Goal: Find specific page/section: Find specific page/section

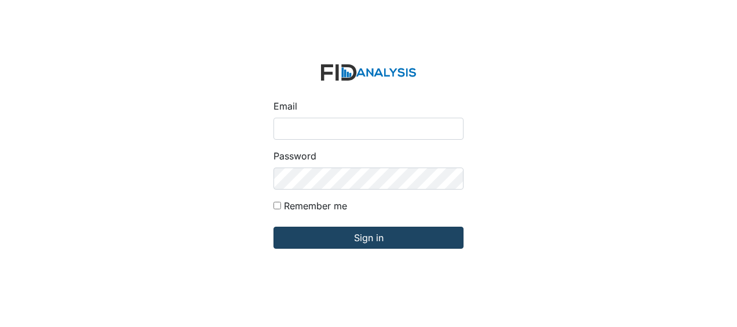
type input "Jbryant@lifeincorporated.com"
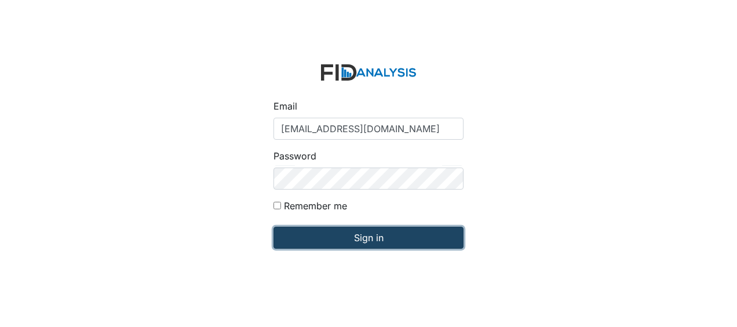
click at [340, 229] on input "Sign in" at bounding box center [368, 238] width 190 height 22
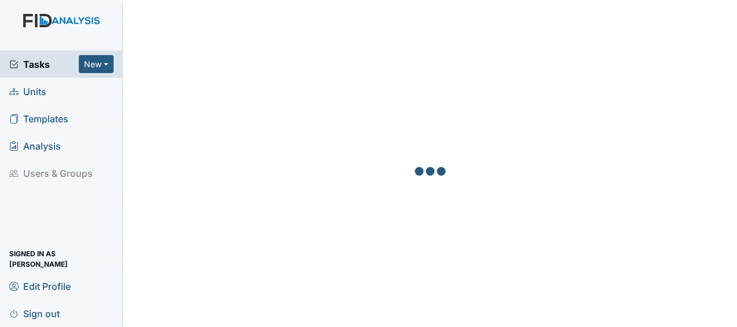
click at [34, 89] on span "Units" at bounding box center [27, 91] width 37 height 18
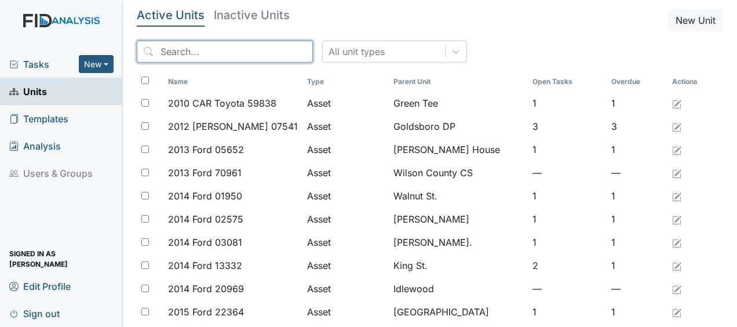
click at [182, 53] on input "search" at bounding box center [225, 52] width 176 height 22
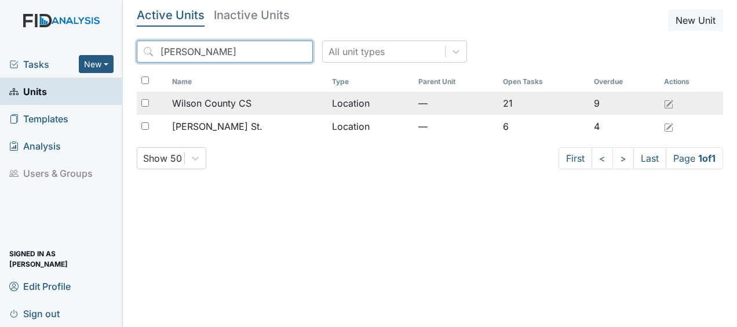
type input "wilson"
click at [225, 104] on span "Wilson County CS" at bounding box center [211, 103] width 79 height 14
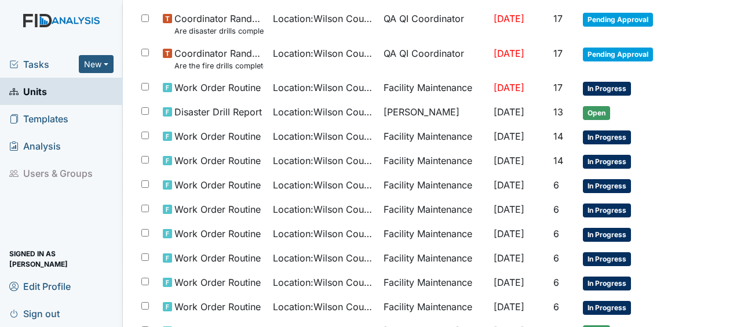
scroll to position [384, 0]
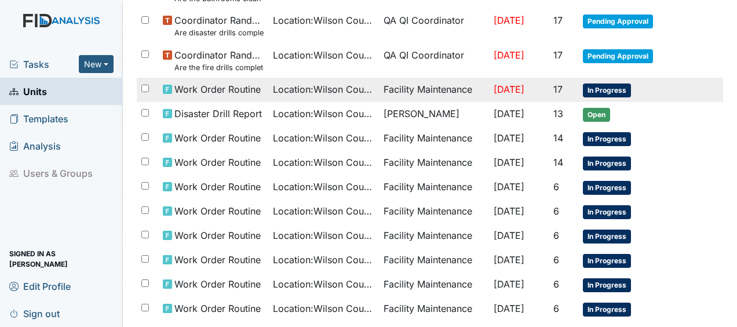
click at [231, 86] on span "Work Order Routine" at bounding box center [217, 89] width 86 height 14
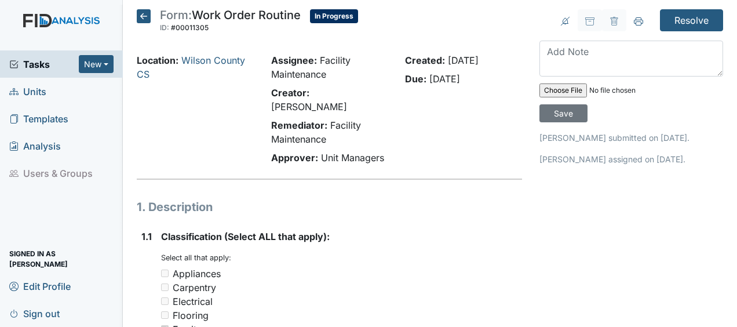
click at [145, 14] on icon at bounding box center [144, 16] width 14 height 14
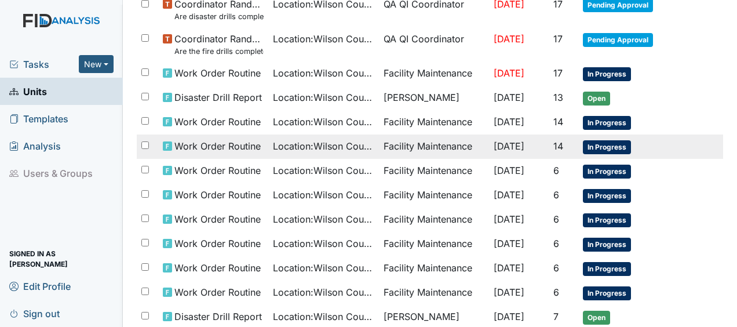
scroll to position [402, 0]
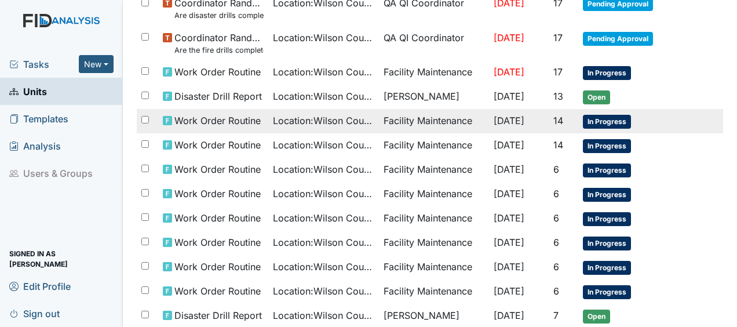
click at [212, 120] on span "Work Order Routine" at bounding box center [217, 121] width 86 height 14
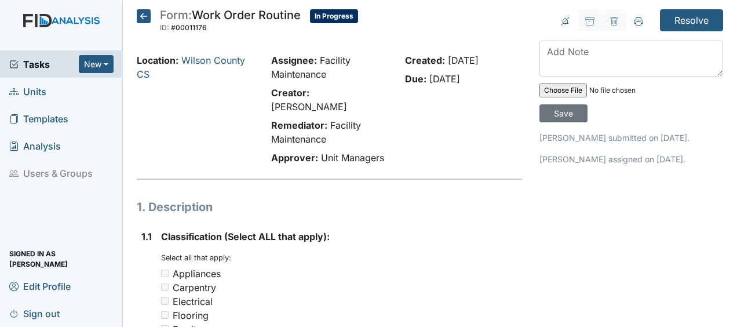
click at [144, 21] on icon at bounding box center [144, 16] width 14 height 14
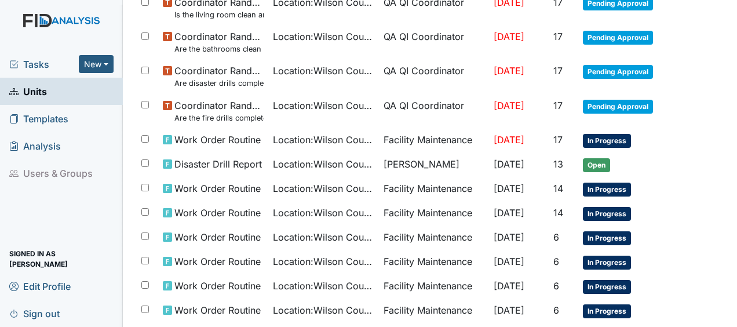
scroll to position [335, 0]
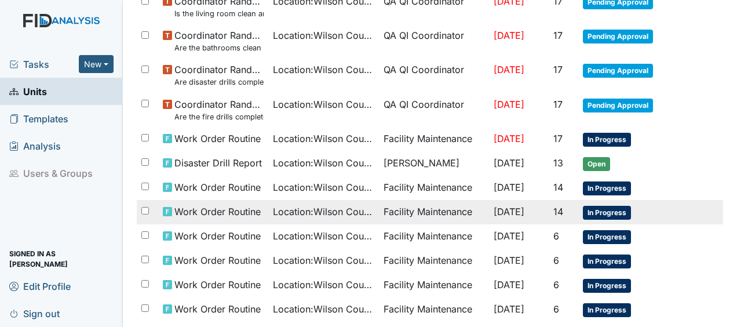
click at [273, 214] on span "Location : Wilson County CS" at bounding box center [323, 212] width 101 height 14
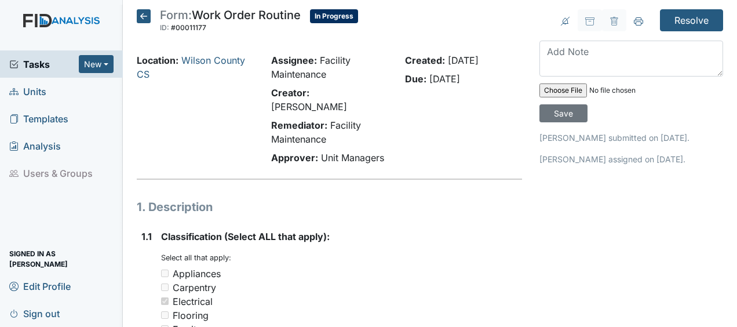
click at [143, 21] on icon at bounding box center [144, 16] width 14 height 14
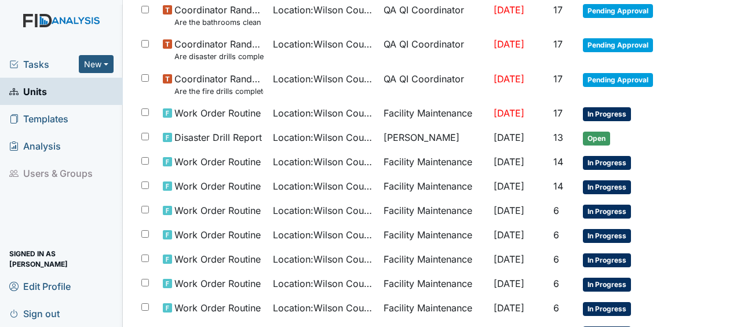
scroll to position [370, 0]
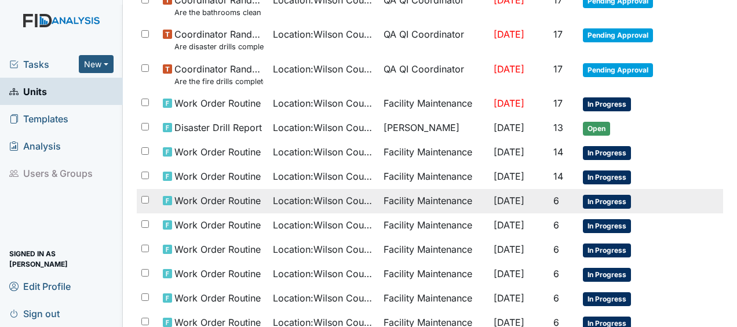
click at [231, 197] on span "Work Order Routine" at bounding box center [217, 201] width 86 height 14
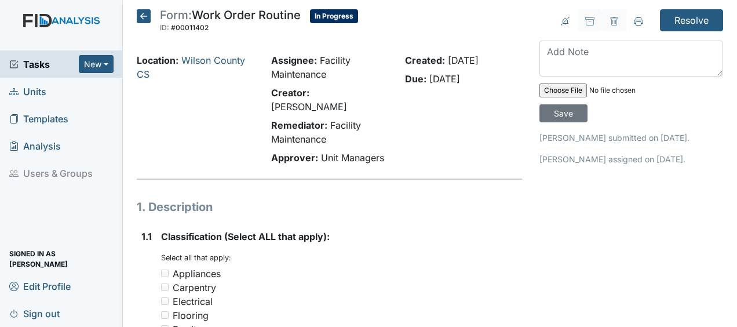
click at [146, 20] on icon at bounding box center [144, 16] width 14 height 14
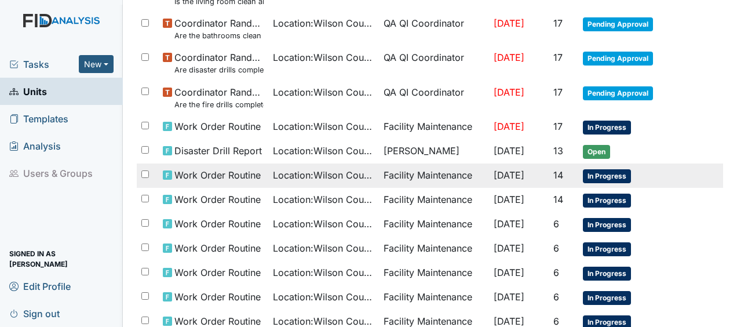
scroll to position [347, 0]
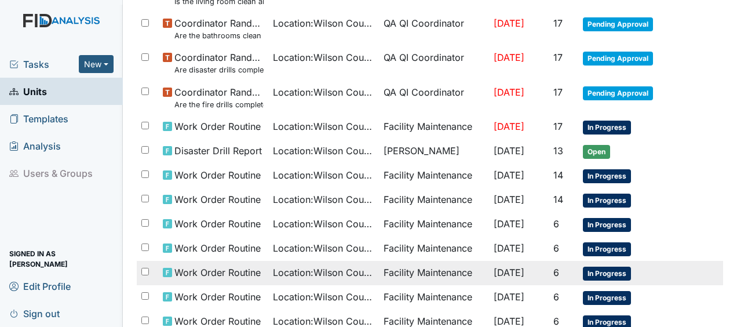
click at [282, 268] on span "Location : Wilson County CS" at bounding box center [323, 272] width 101 height 14
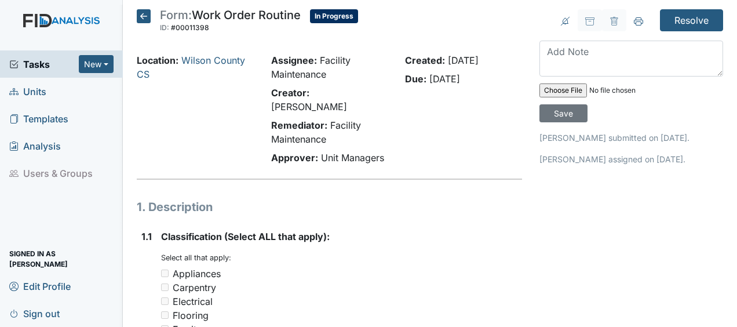
click at [143, 17] on icon at bounding box center [144, 16] width 14 height 14
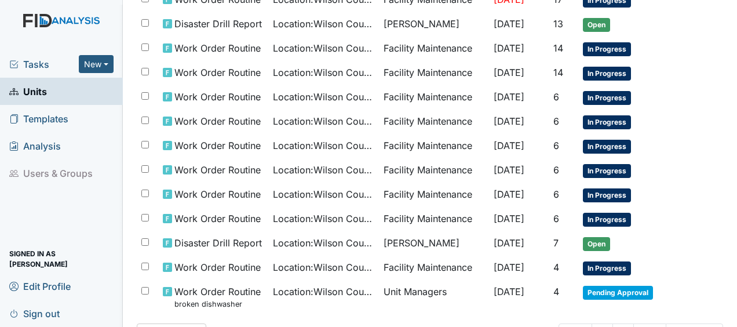
scroll to position [515, 0]
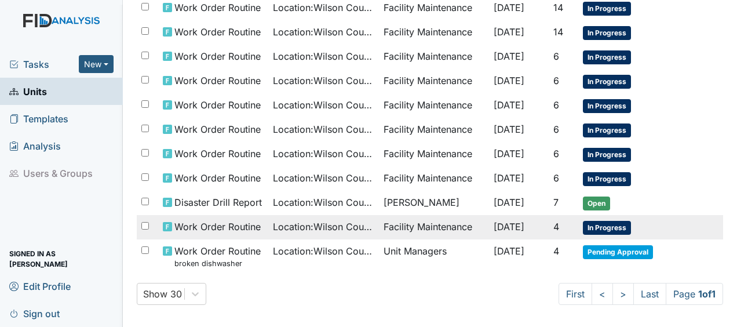
click at [225, 221] on span "Work Order Routine" at bounding box center [217, 227] width 86 height 14
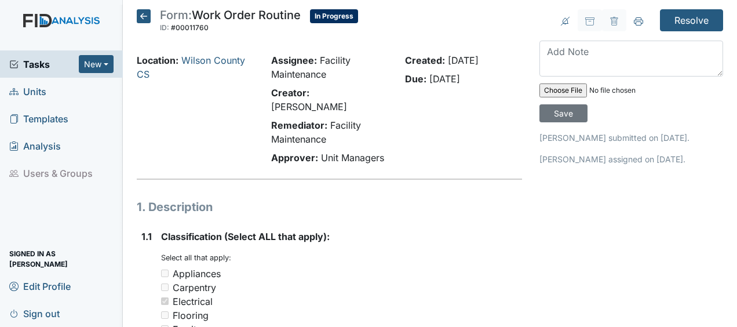
click at [143, 18] on icon at bounding box center [144, 16] width 14 height 14
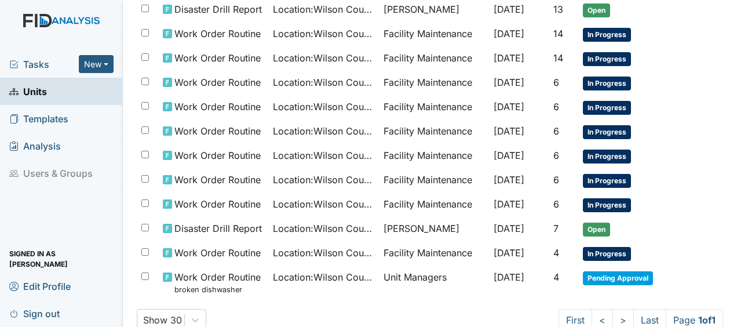
scroll to position [515, 0]
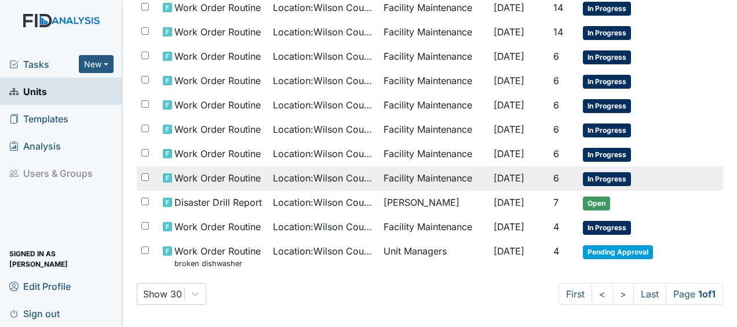
click at [279, 171] on span "Location : Wilson County CS" at bounding box center [323, 178] width 101 height 14
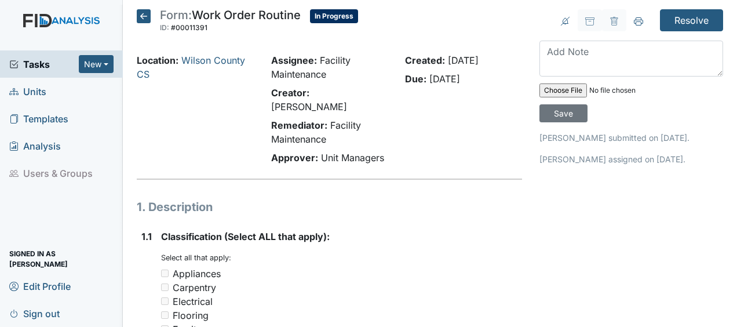
click at [143, 14] on icon at bounding box center [144, 16] width 14 height 14
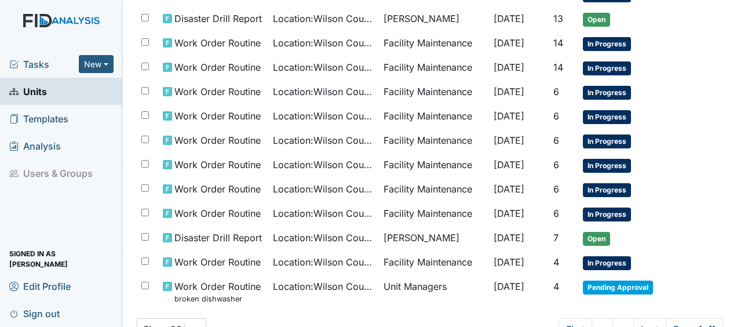
scroll to position [515, 0]
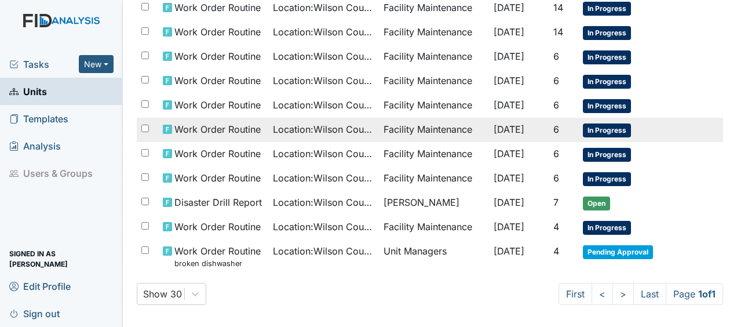
click at [273, 123] on span "Location : Wilson County CS" at bounding box center [323, 129] width 101 height 14
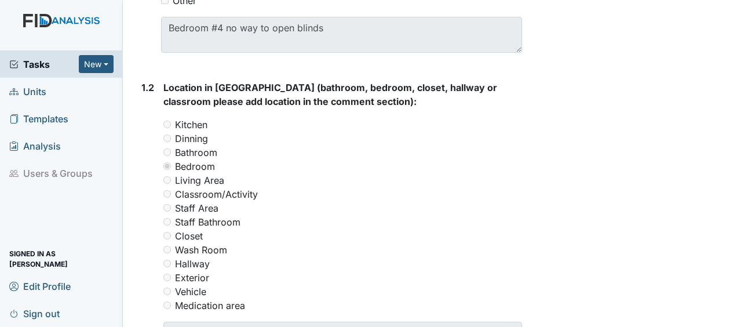
scroll to position [441, 0]
